Goal: Information Seeking & Learning: Learn about a topic

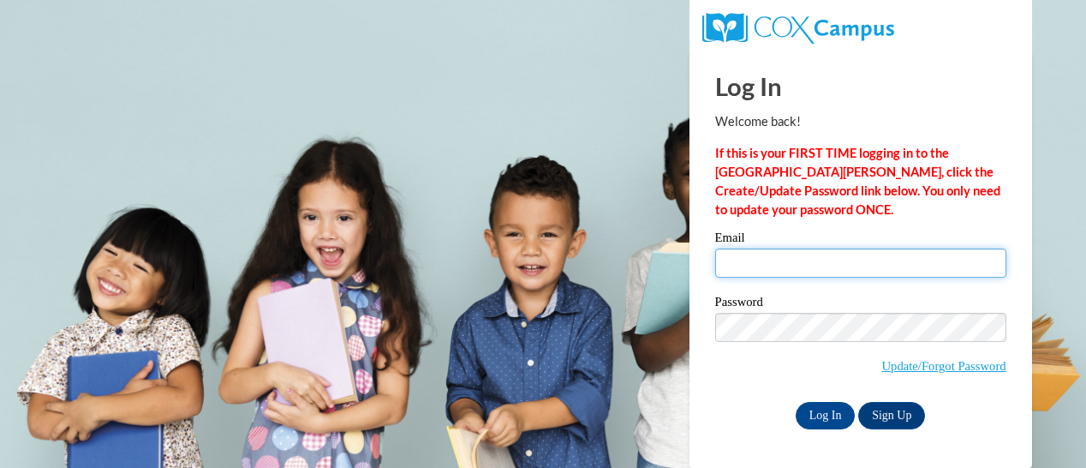
type input "Elizabeth.Paredes@rusd.org"
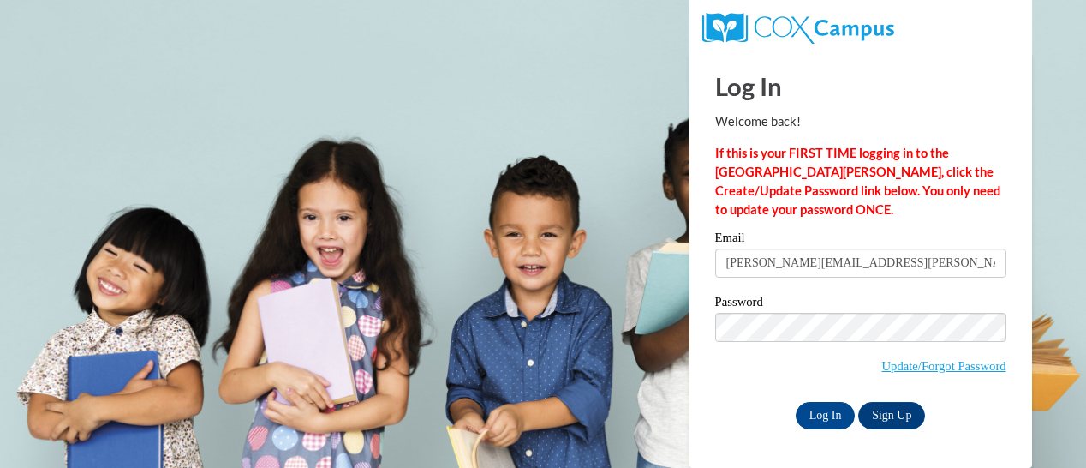
click at [765, 265] on input "Elizabeth.Paredes@rusd.org" at bounding box center [860, 262] width 291 height 29
click at [839, 407] on input "Log In" at bounding box center [826, 415] width 60 height 27
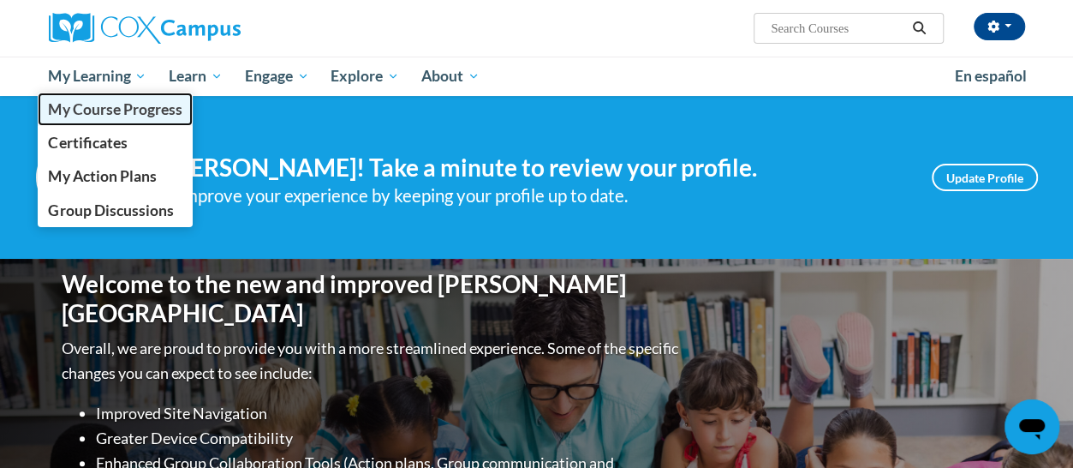
click at [121, 107] on span "My Course Progress" at bounding box center [115, 109] width 134 height 18
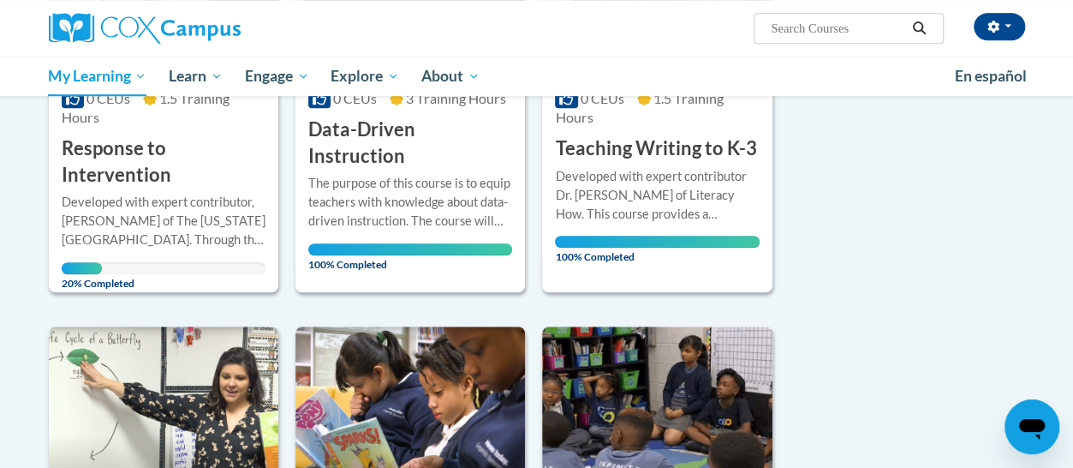
scroll to position [331, 0]
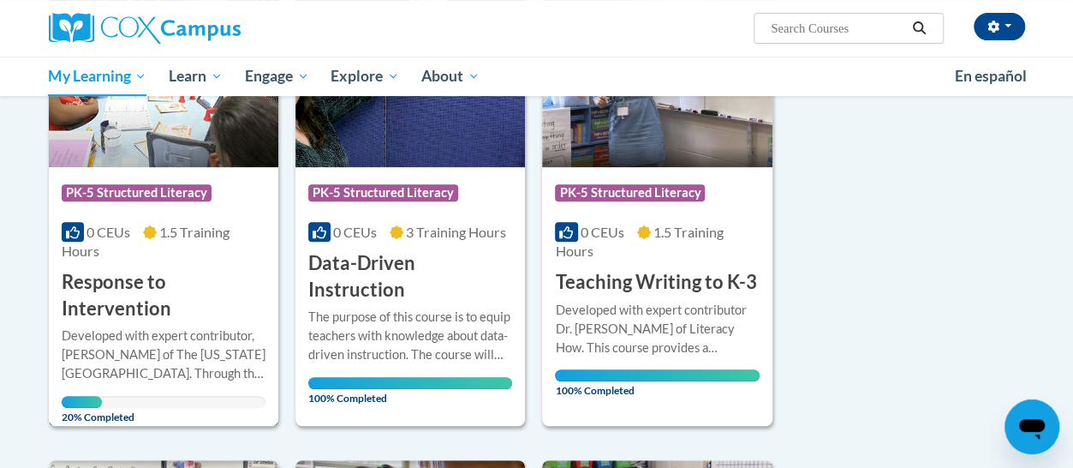
click at [144, 320] on h3 "Response to Intervention" at bounding box center [164, 295] width 204 height 53
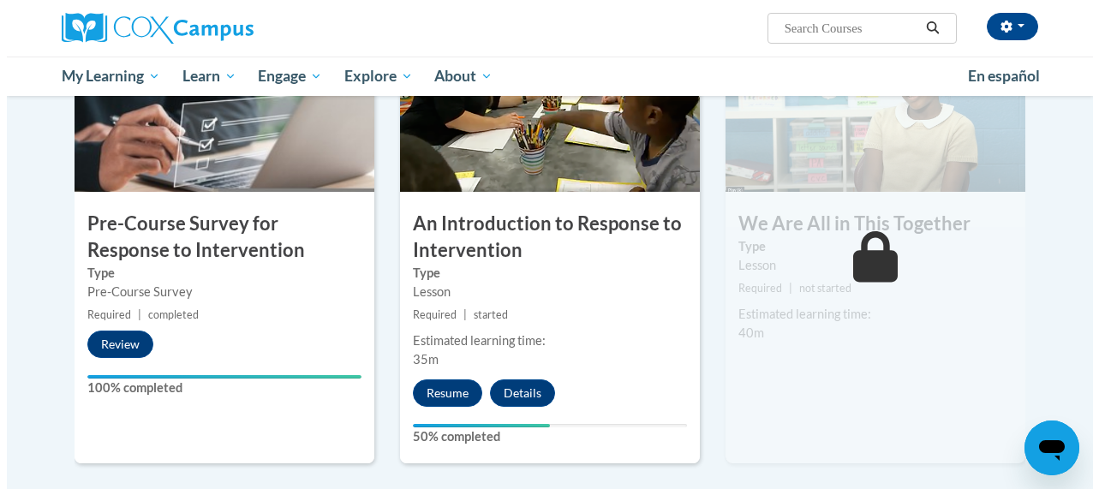
scroll to position [429, 0]
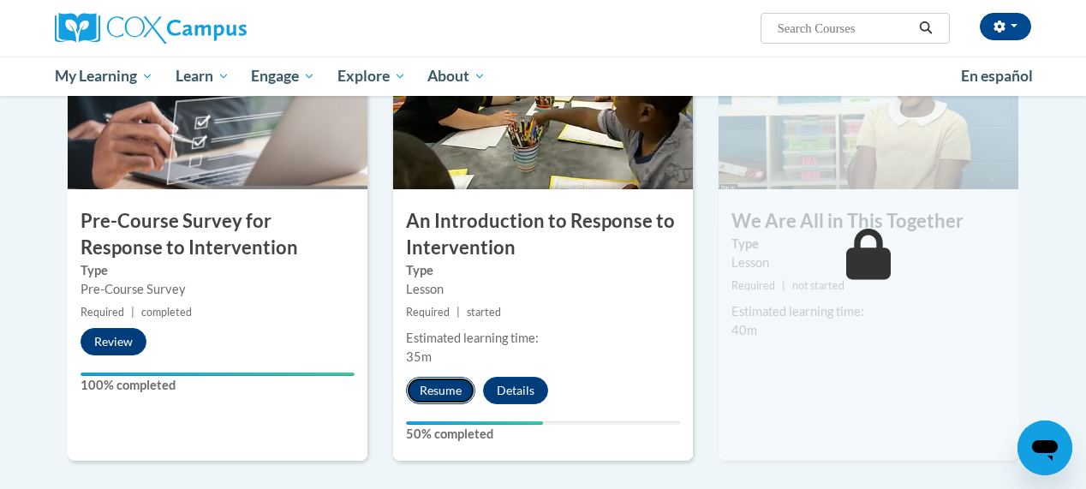
click at [455, 394] on button "Resume" at bounding box center [440, 390] width 69 height 27
